Goal: Check status: Check status

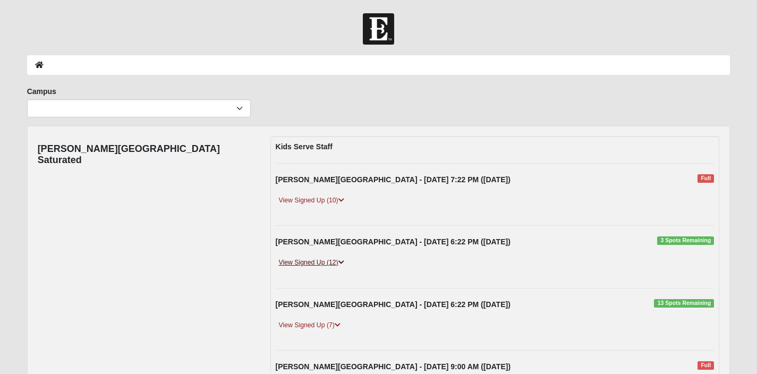
click at [303, 263] on link "View Signed Up (12)" at bounding box center [312, 262] width 72 height 11
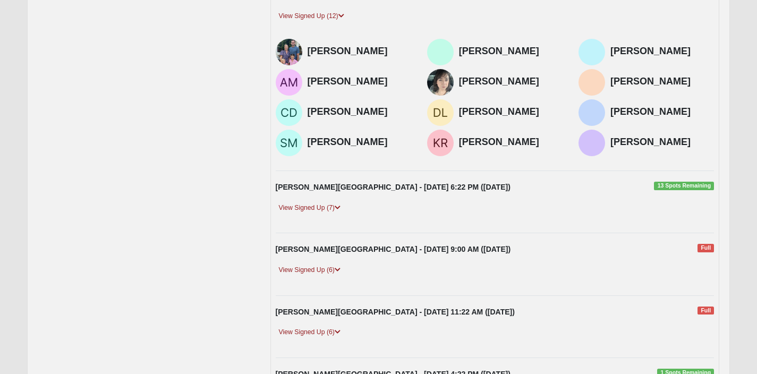
scroll to position [249, 0]
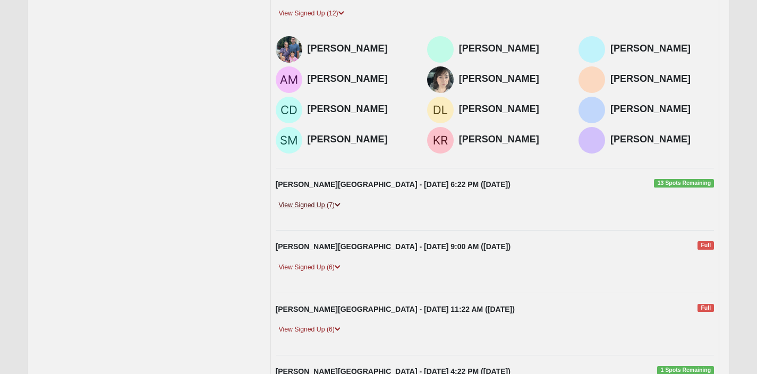
click at [303, 211] on link "View Signed Up (7)" at bounding box center [310, 205] width 68 height 11
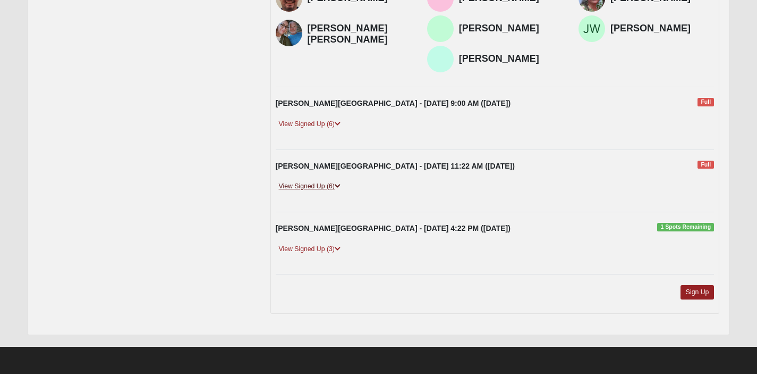
scroll to position [500, 0]
click at [335, 126] on link "View Signed Up (6)" at bounding box center [310, 124] width 68 height 11
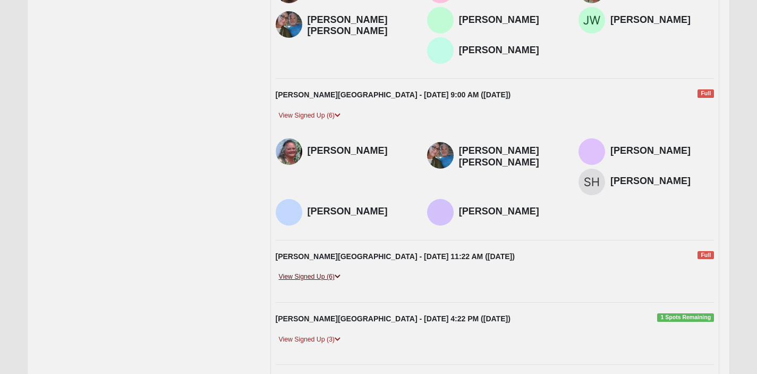
click at [330, 282] on link "View Signed Up (6)" at bounding box center [310, 276] width 68 height 11
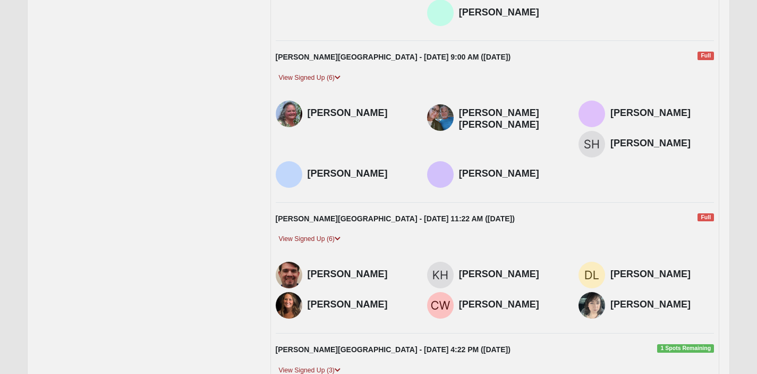
scroll to position [668, 0]
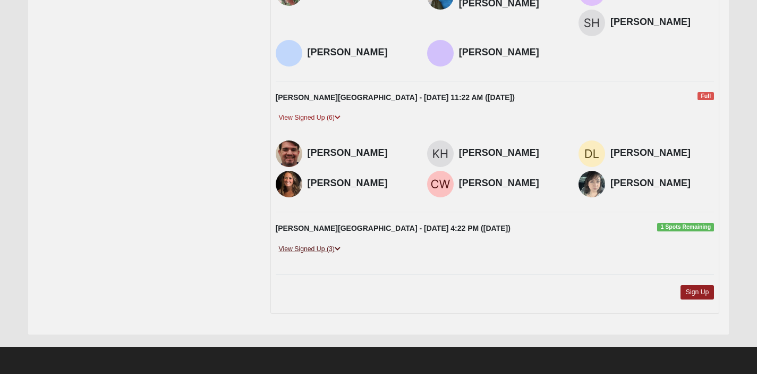
click at [326, 247] on link "View Signed Up (3)" at bounding box center [310, 248] width 68 height 11
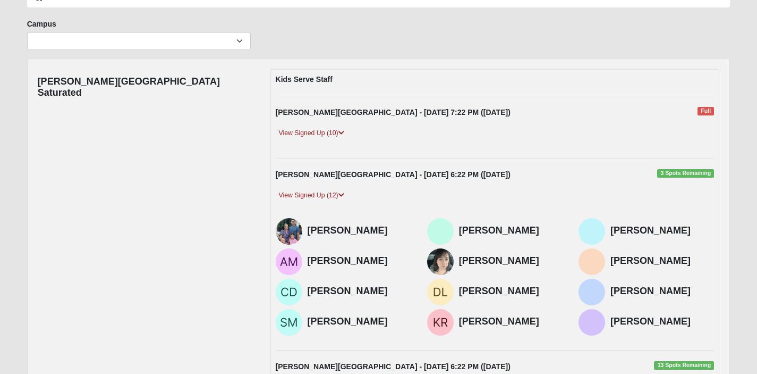
scroll to position [0, 0]
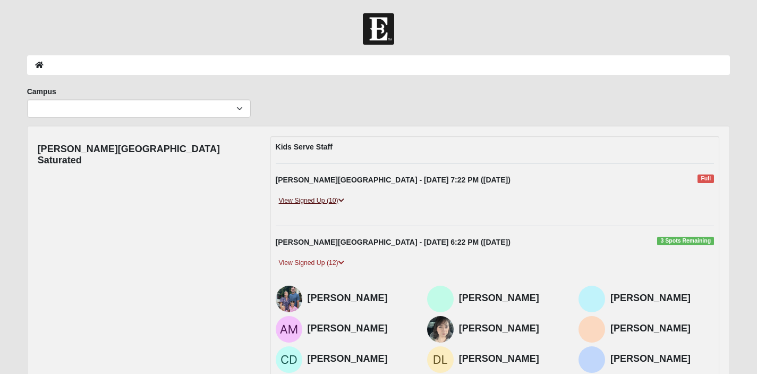
click at [321, 200] on link "View Signed Up (10)" at bounding box center [312, 200] width 72 height 11
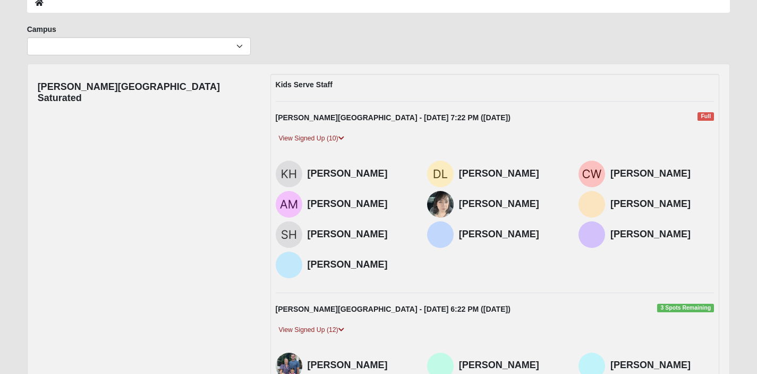
scroll to position [63, 0]
